Goal: Task Accomplishment & Management: Use online tool/utility

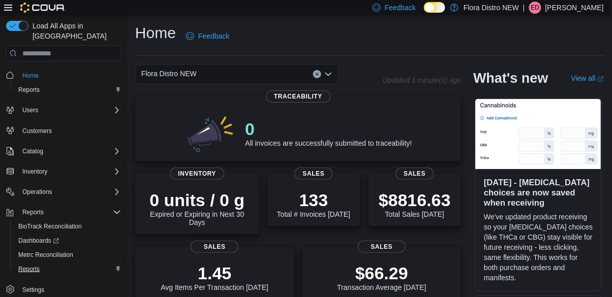
click at [36, 265] on span "Reports" at bounding box center [28, 269] width 21 height 8
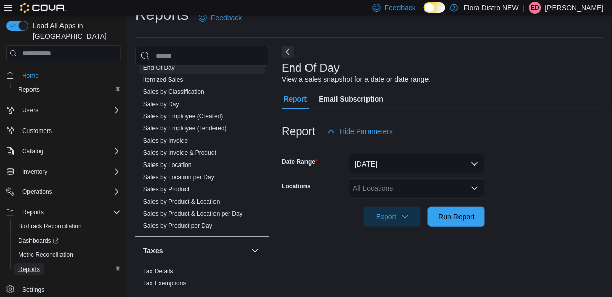
scroll to position [511, 0]
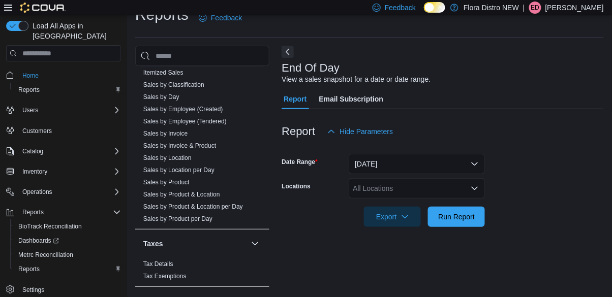
click at [444, 189] on div "All Locations" at bounding box center [417, 188] width 136 height 20
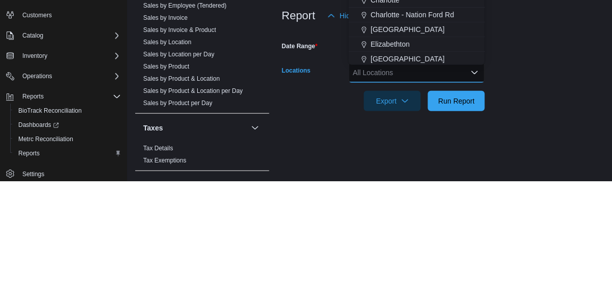
scroll to position [23, 0]
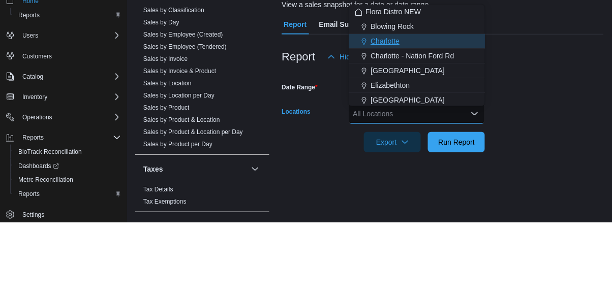
click at [411, 113] on div "Charlotte" at bounding box center [417, 116] width 124 height 10
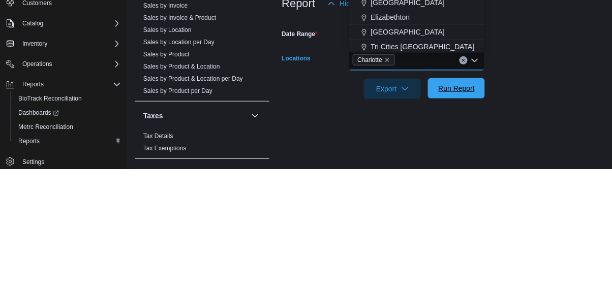
click at [461, 218] on span "Run Report" at bounding box center [456, 216] width 37 height 10
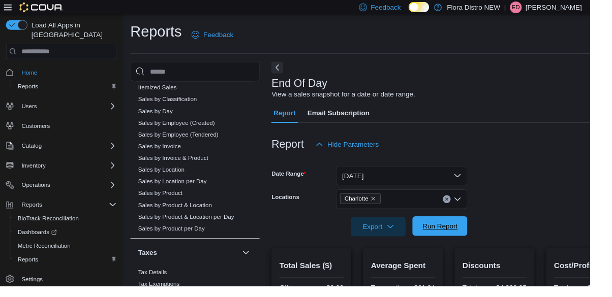
click at [470, 228] on span "Run Report" at bounding box center [456, 235] width 45 height 20
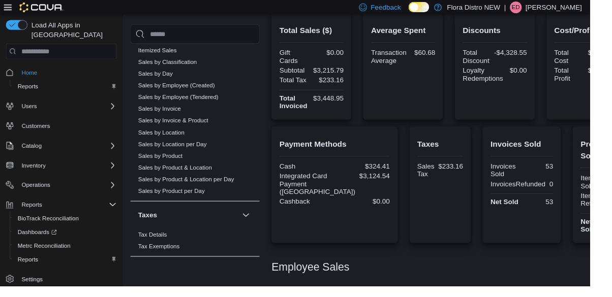
scroll to position [248, 0]
